Goal: Information Seeking & Learning: Learn about a topic

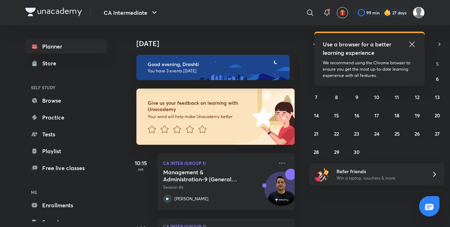
click at [273, 45] on h4 "[DATE]" at bounding box center [219, 43] width 165 height 8
click at [411, 40] on icon at bounding box center [412, 44] width 8 height 8
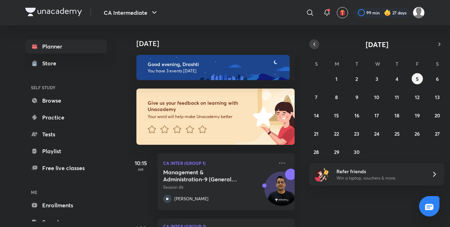
click at [312, 45] on icon "button" at bounding box center [315, 44] width 6 height 6
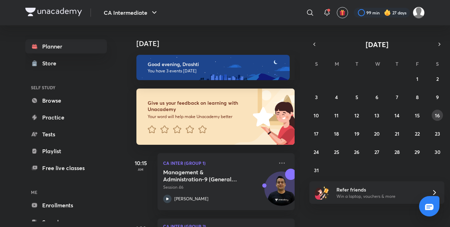
click at [439, 120] on button "16" at bounding box center [437, 115] width 11 height 11
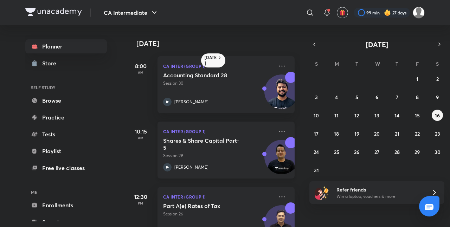
click at [216, 153] on p "Session 29" at bounding box center [218, 156] width 111 height 6
click at [317, 131] on abbr "17" at bounding box center [316, 134] width 5 height 7
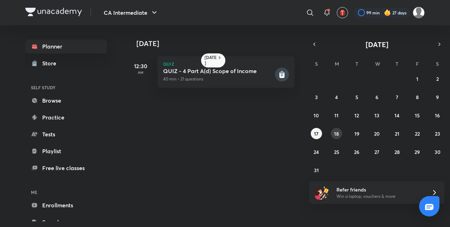
click at [337, 134] on abbr "18" at bounding box center [336, 134] width 5 height 7
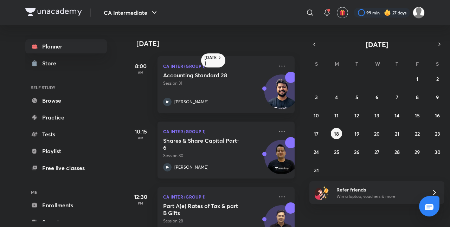
click at [235, 153] on div "Shares & Share Capital Part-6 Session 30 [PERSON_NAME]" at bounding box center [218, 154] width 111 height 34
